Goal: Task Accomplishment & Management: Complete application form

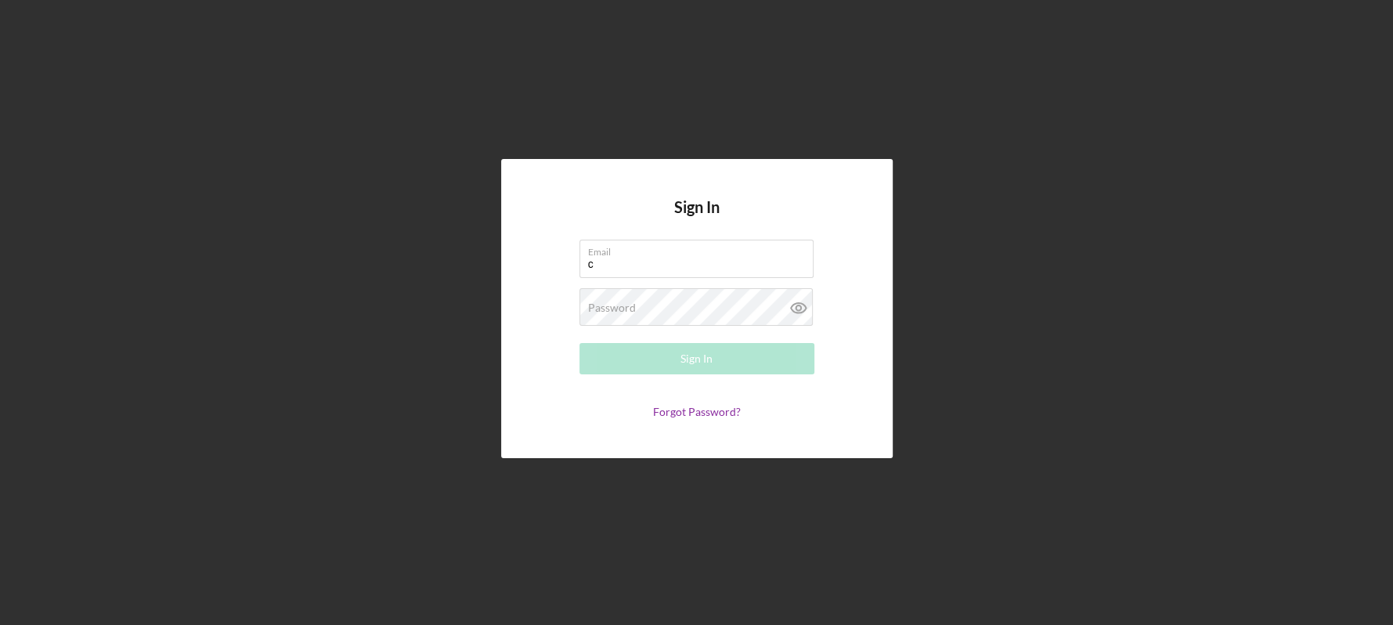
type input "c"
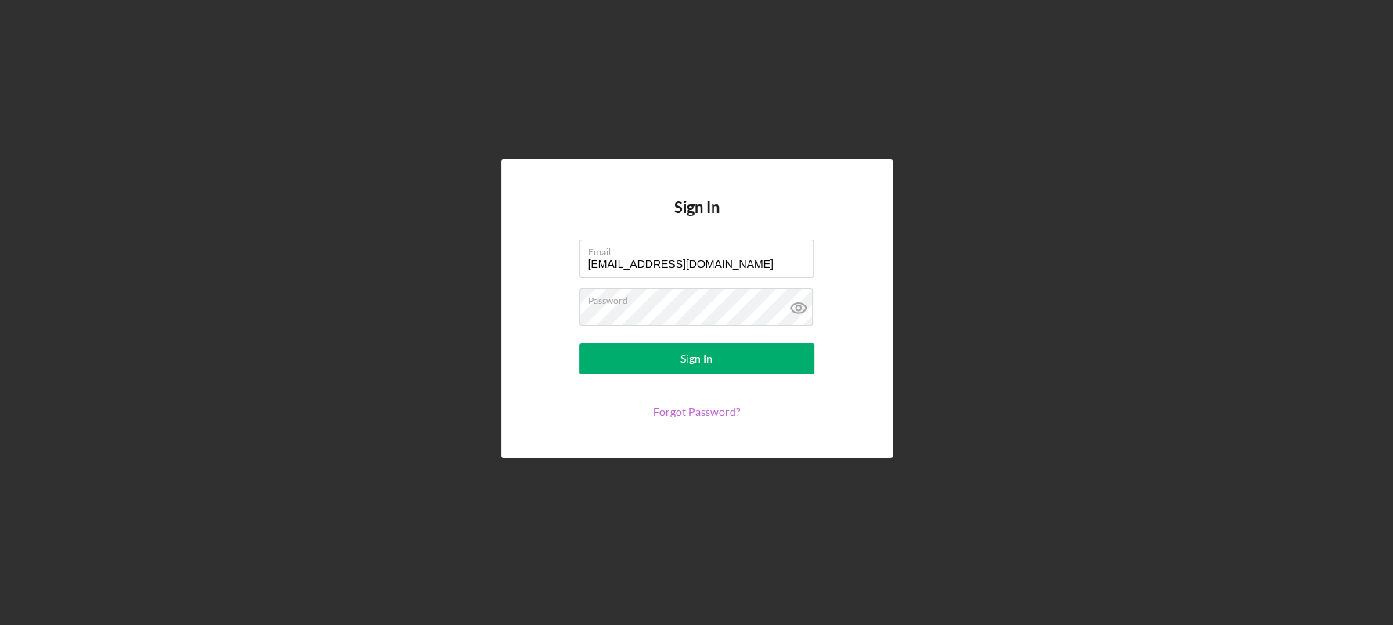
click at [708, 409] on link "Forgot Password?" at bounding box center [697, 411] width 88 height 13
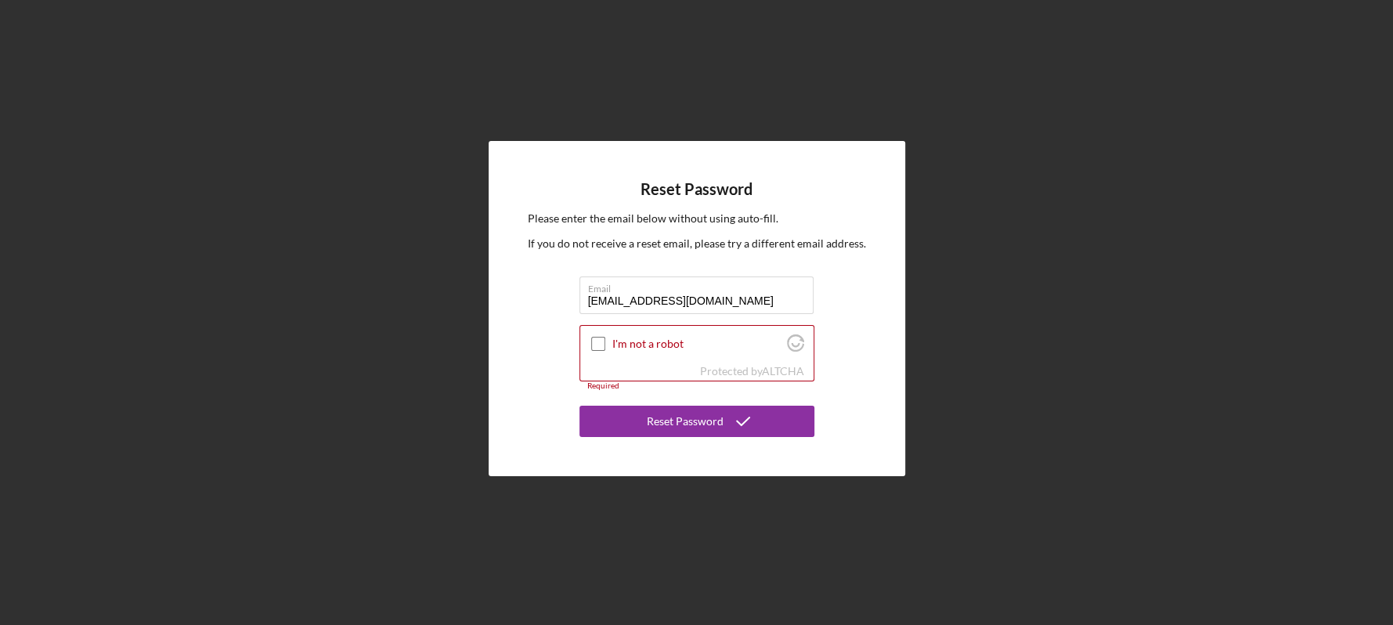
type input "[EMAIL_ADDRESS][DOMAIN_NAME]"
click at [1090, 482] on div "Reset Password Please enter the email below without using auto-fill. If you do …" at bounding box center [696, 308] width 1377 height 617
click at [591, 337] on input "I'm not a robot" at bounding box center [598, 344] width 14 height 14
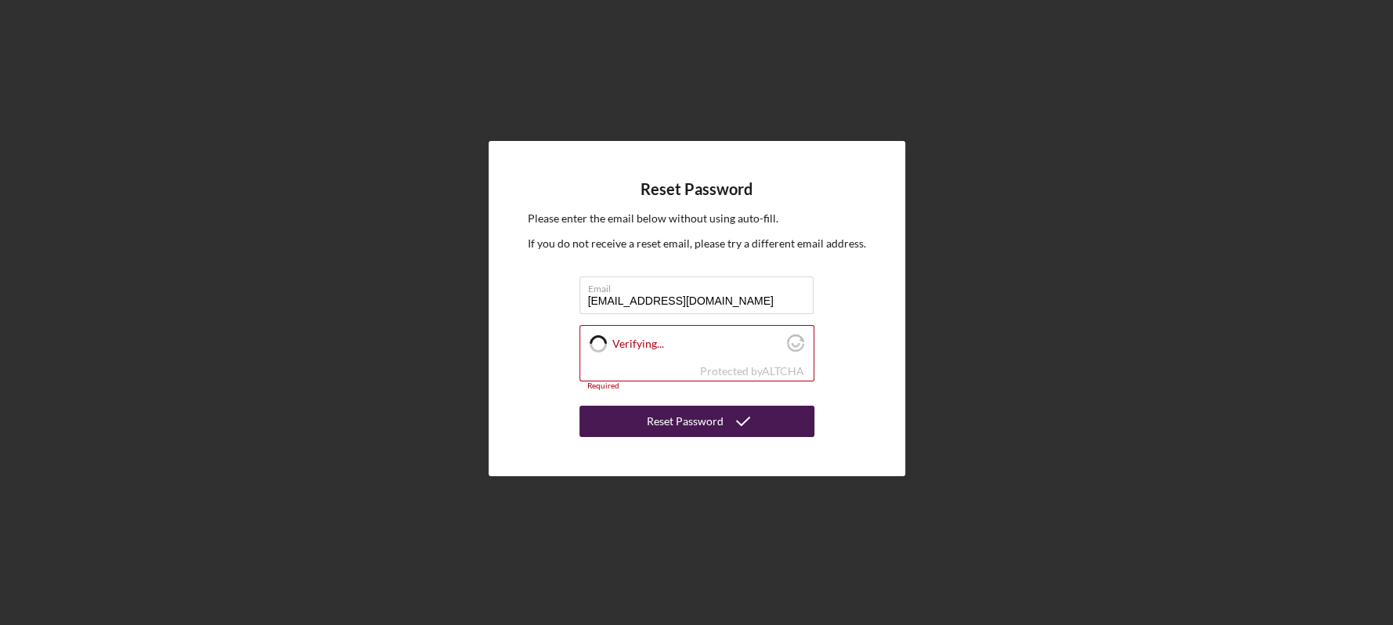
checkbox input "true"
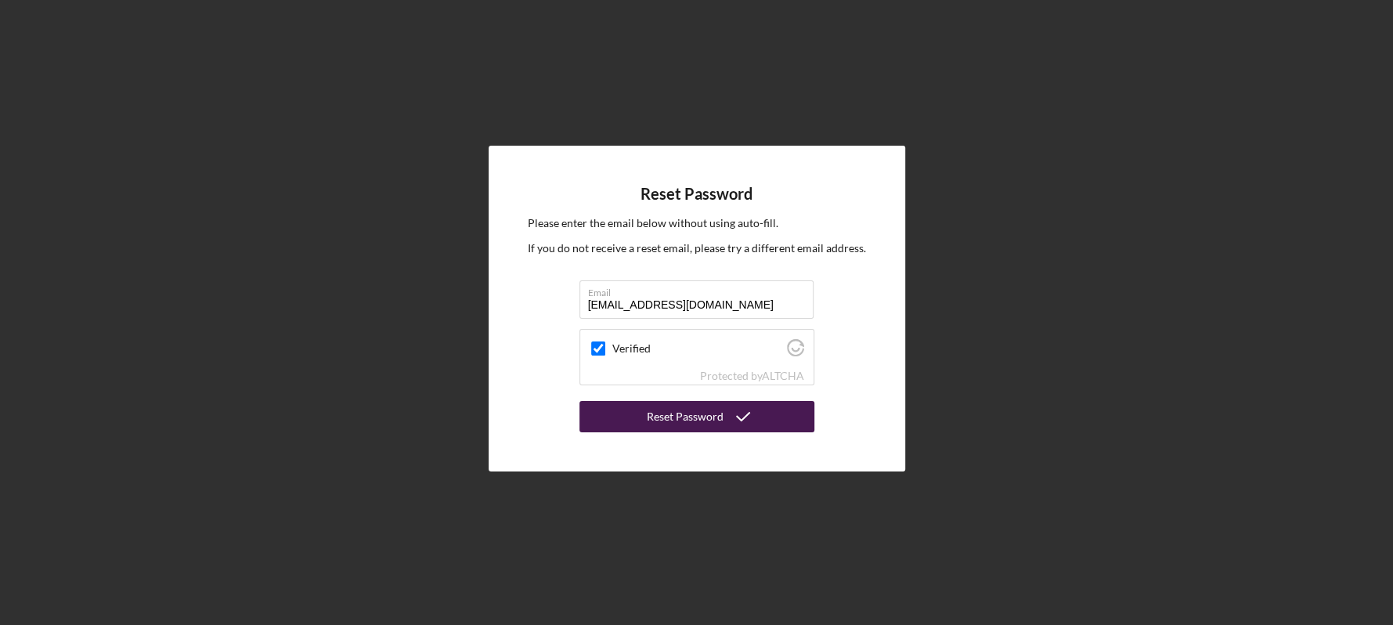
click at [658, 413] on div "Reset Password" at bounding box center [685, 416] width 77 height 31
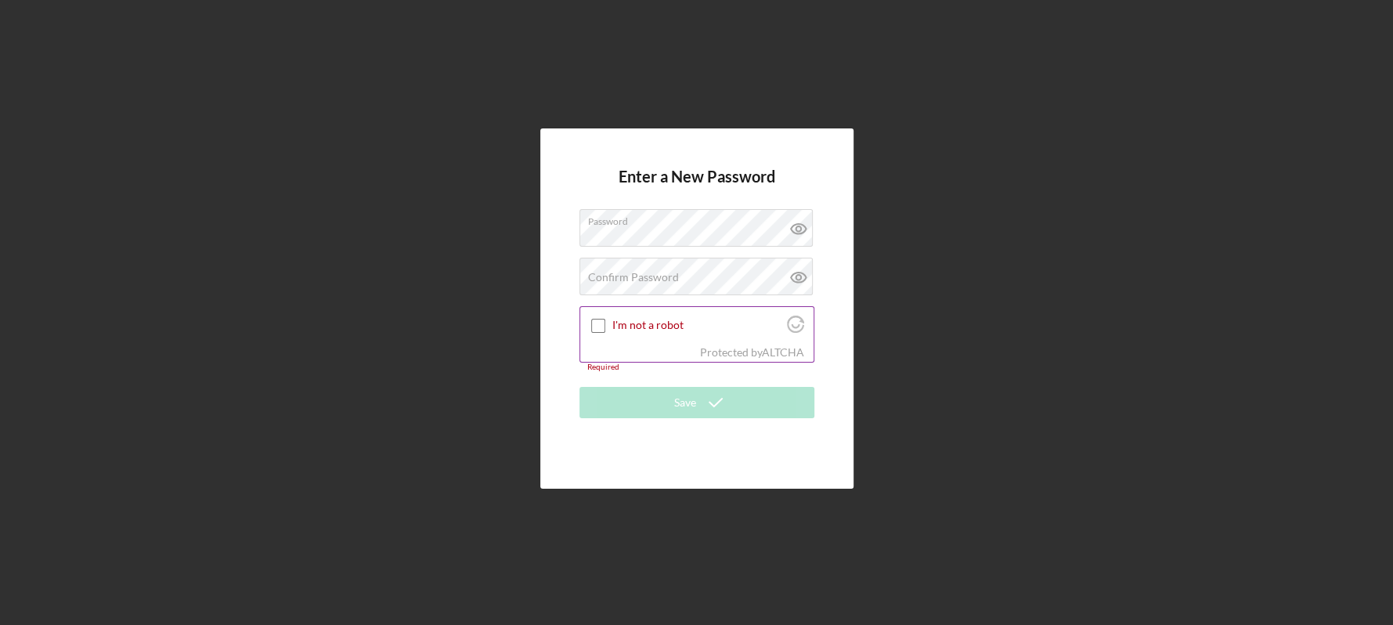
click at [626, 355] on div "Protected by ALTCHA" at bounding box center [696, 352] width 233 height 17
click at [604, 323] on input "I'm not a robot" at bounding box center [598, 326] width 14 height 14
checkbox input "true"
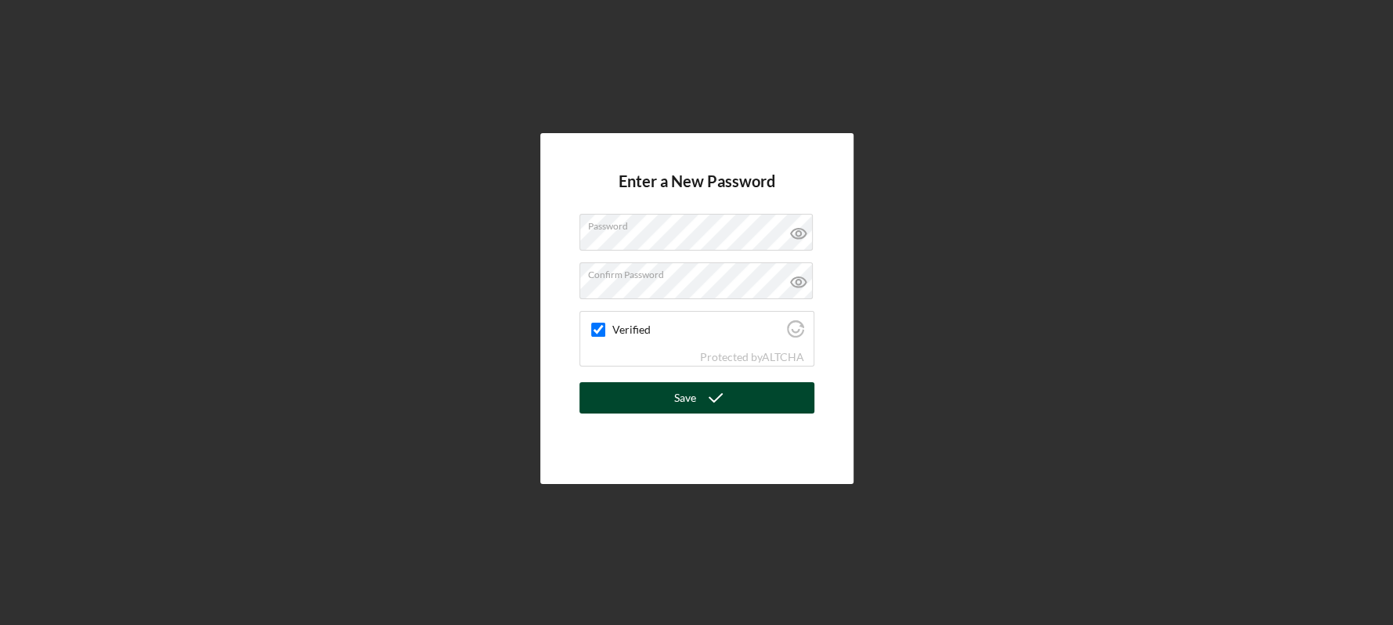
click at [680, 396] on div "Save" at bounding box center [685, 397] width 22 height 31
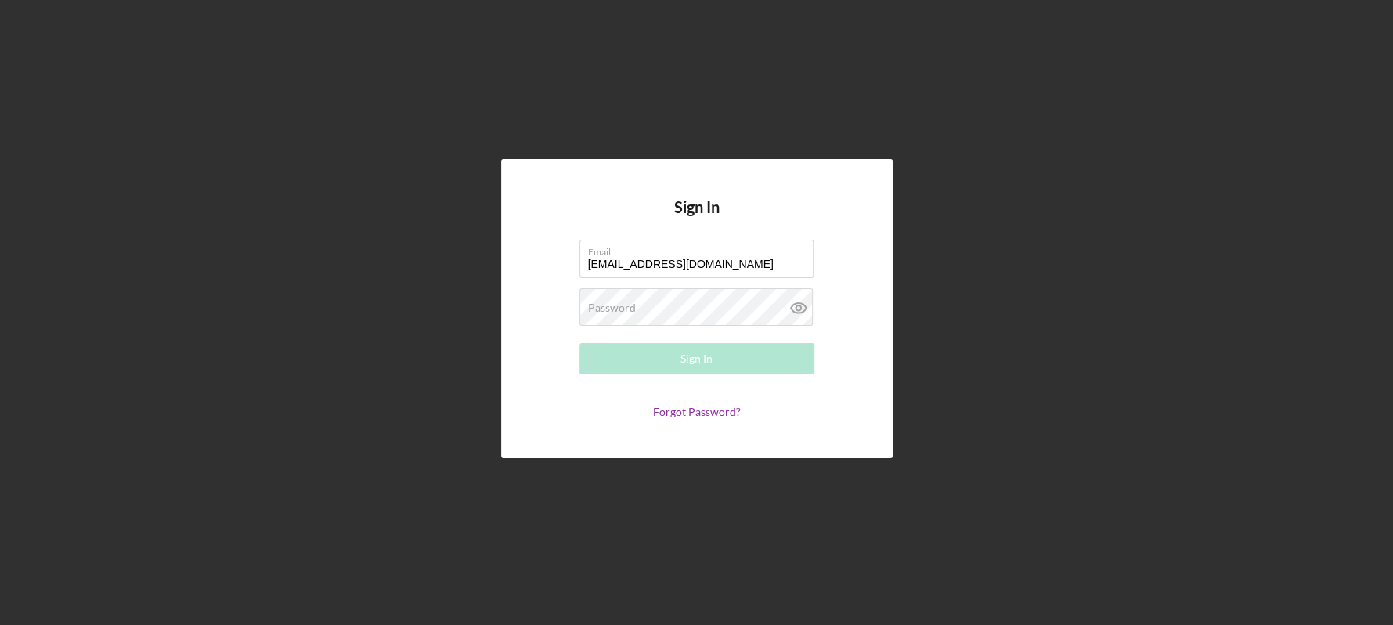
type input "palmeronestop@gmail.com"
drag, startPoint x: 1083, startPoint y: 429, endPoint x: 653, endPoint y: 411, distance: 430.9
click at [1083, 428] on div "Sign In Email palmeronestop@gmail.com Password Required Sign In Forgot Password?" at bounding box center [696, 308] width 1377 height 617
click at [629, 308] on label "Password" at bounding box center [612, 307] width 48 height 13
click at [679, 359] on button "Sign In" at bounding box center [696, 358] width 235 height 31
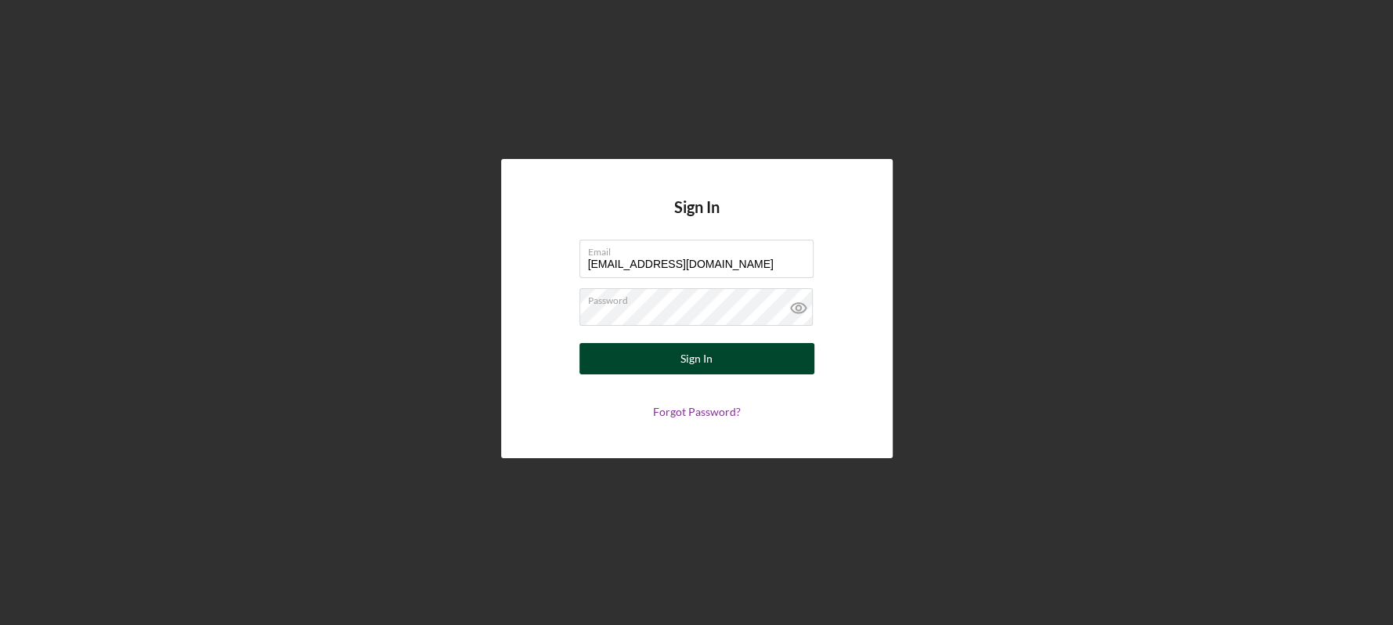
click at [690, 356] on div "Sign In" at bounding box center [696, 358] width 32 height 31
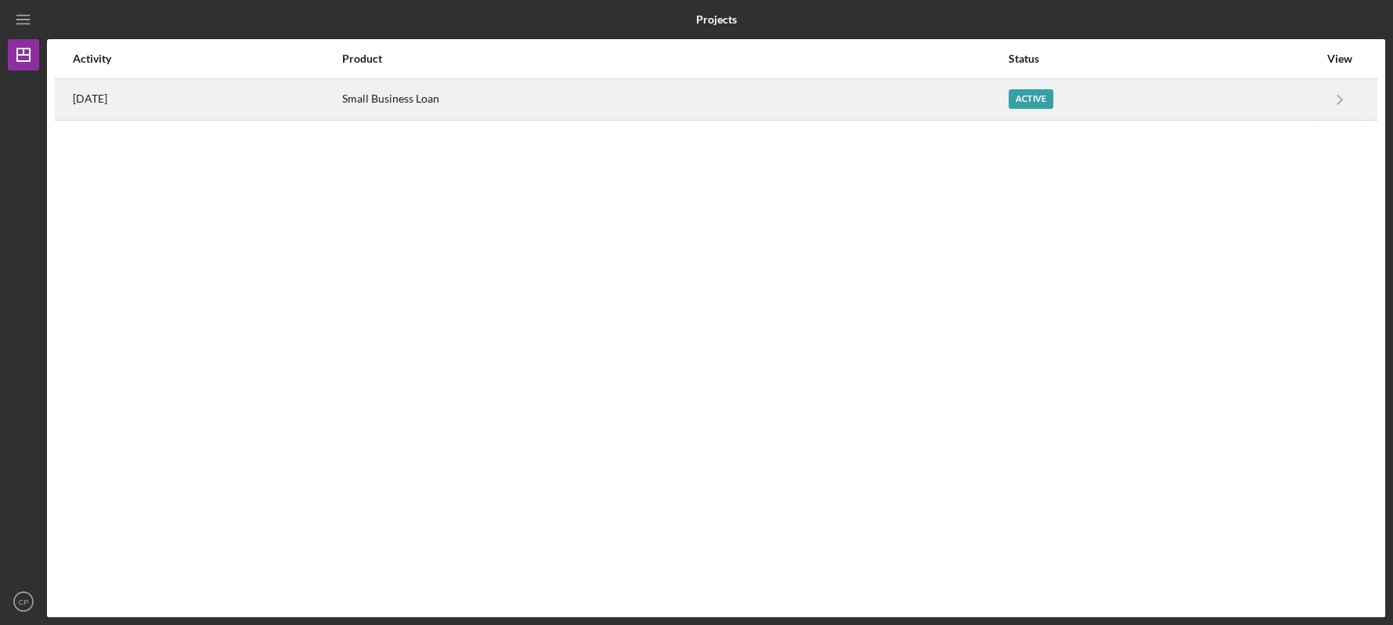
click at [1050, 95] on div "Active" at bounding box center [1030, 99] width 45 height 20
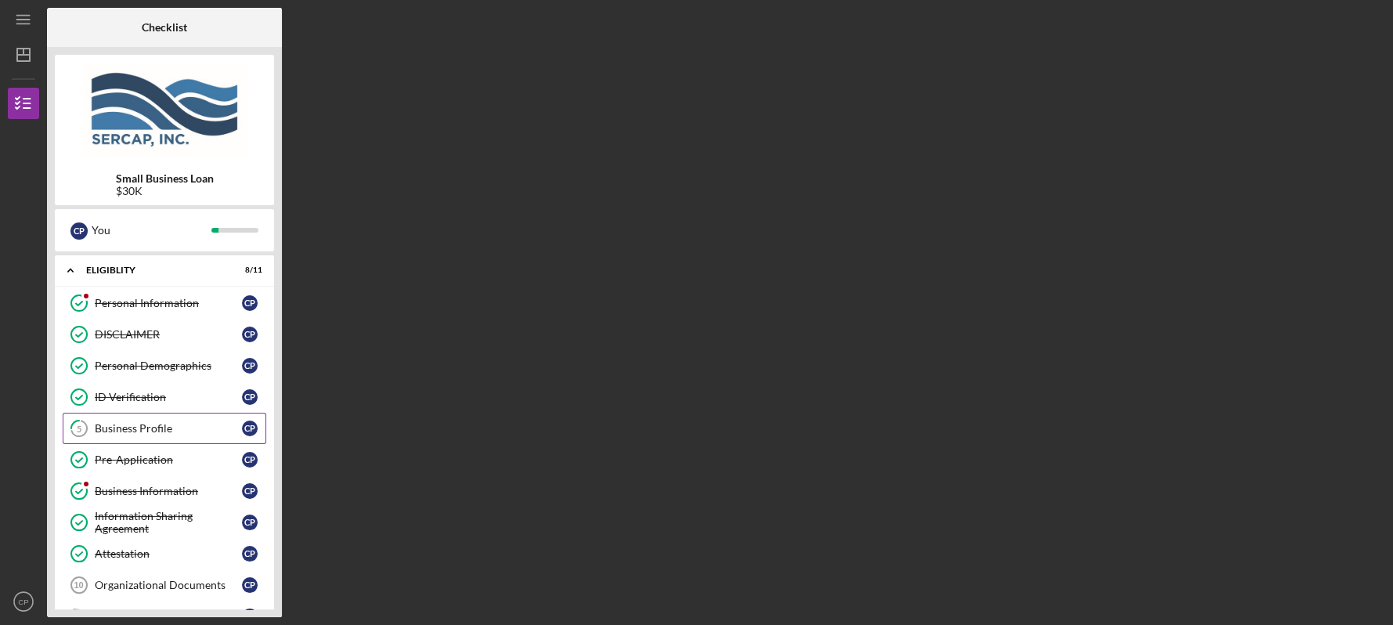
click at [107, 423] on div "Business Profile" at bounding box center [168, 428] width 147 height 13
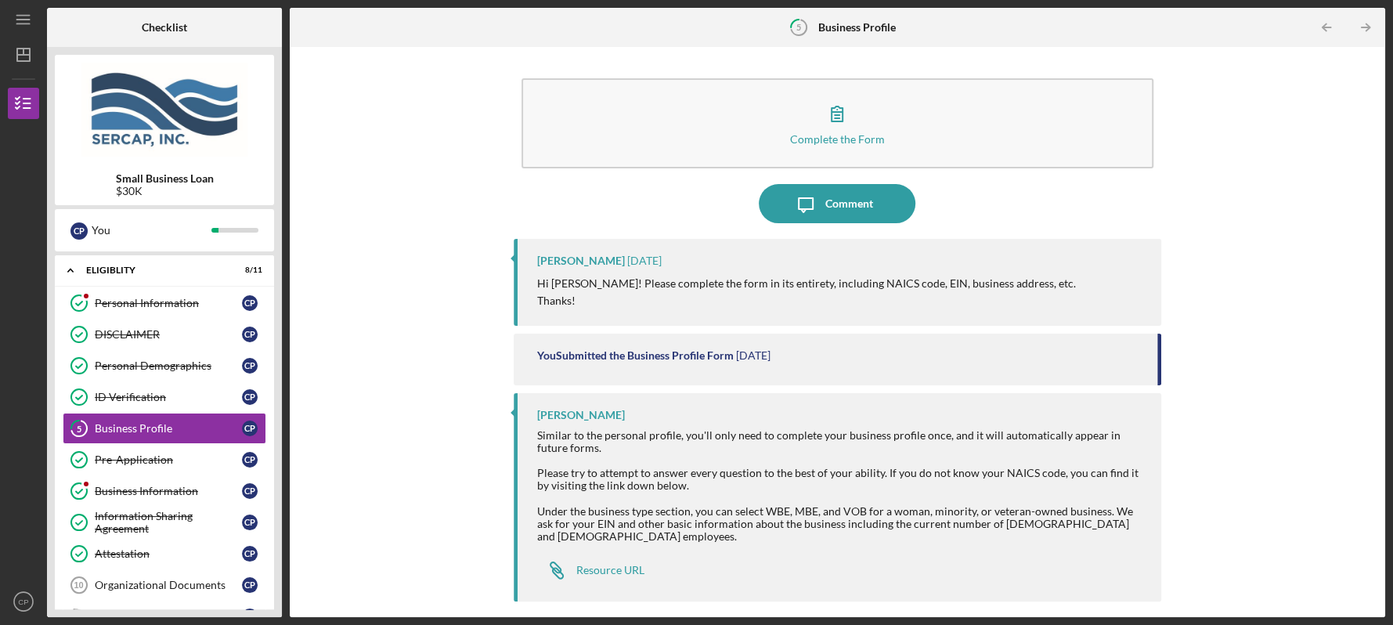
click at [1380, 610] on div "Complete the Form Form Icon/Message Comment Lois Miller 4 days ago Hi Carrie! P…" at bounding box center [837, 332] width 1095 height 570
click at [608, 564] on div "Resource URL" at bounding box center [610, 570] width 68 height 13
